Goal: Task Accomplishment & Management: Complete application form

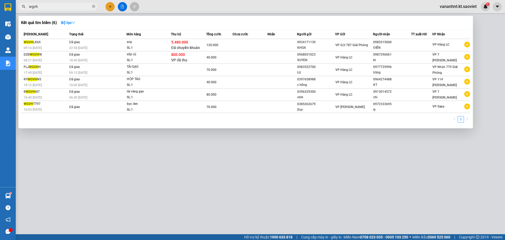
click at [47, 7] on input "wgvh" at bounding box center [60, 7] width 62 height 6
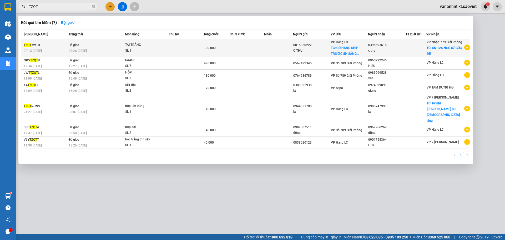
type input "TZQT"
click at [120, 47] on td "Đã giao 08:26 [DATE]" at bounding box center [96, 48] width 58 height 18
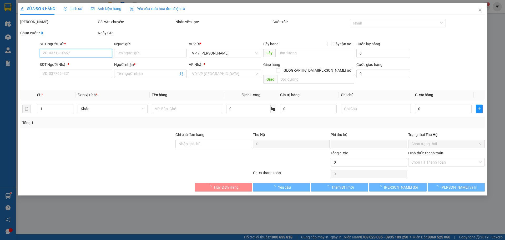
type input "0815850222"
type input "C THU"
checkbox input "true"
type input "CÓ HÀNG SHIP TRƯỚC 8H SÁNG CHO KHÁCH"
type input "0395593616"
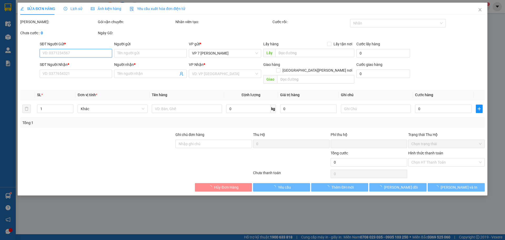
type input "c thu"
checkbox input "true"
type input "SN 12A NGÕ 67 GỐC ĐỀ"
type input "60.000"
type input "0"
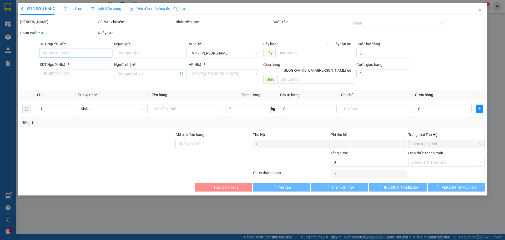
type input "100.000"
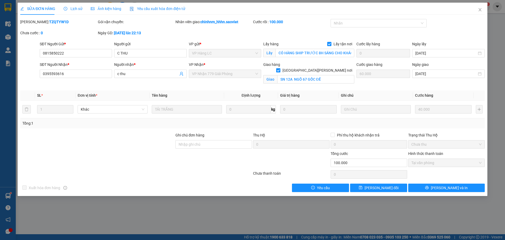
click at [49, 22] on b "TZQTYW1D" at bounding box center [58, 22] width 19 height 4
copy b "TZQTYW1D"
click at [480, 9] on icon "close" at bounding box center [480, 10] width 4 height 4
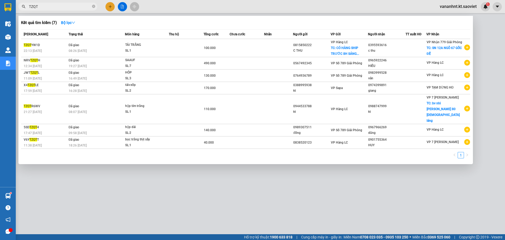
click at [37, 7] on input "TZQT" at bounding box center [60, 7] width 62 height 6
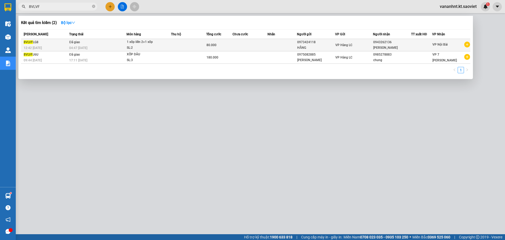
type input "8VLVF"
click at [158, 42] on div "1 xốp liền 2+1 xốp" at bounding box center [146, 42] width 39 height 6
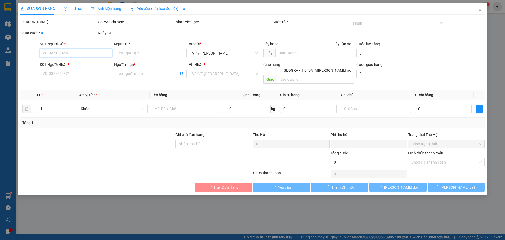
type input "0973424118"
type input "HẰNG"
type input "0943262136"
type input "[PERSON_NAME]"
type input "0"
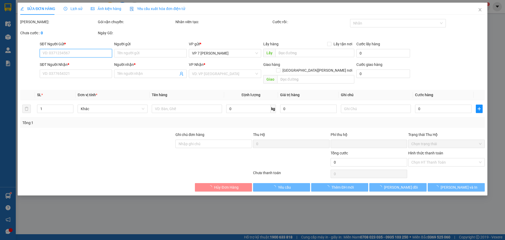
type input "80.000"
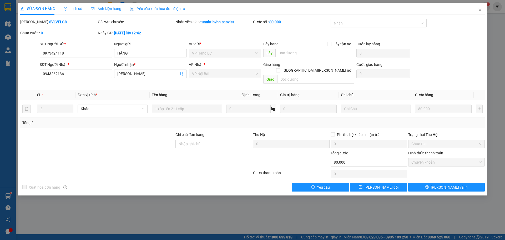
click at [49, 21] on b "8VLVFLG8" at bounding box center [58, 22] width 18 height 4
copy b "8VLVFLG8"
